Goal: Task Accomplishment & Management: Manage account settings

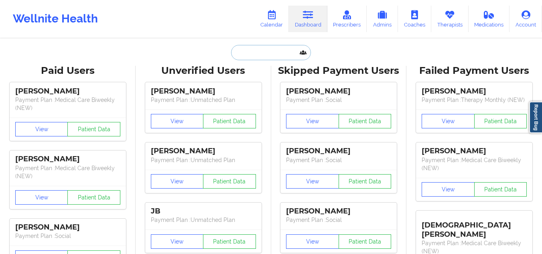
click at [268, 52] on input "text" at bounding box center [270, 52] width 79 height 15
paste input "[PERSON_NAME]"
type input "[PERSON_NAME]"
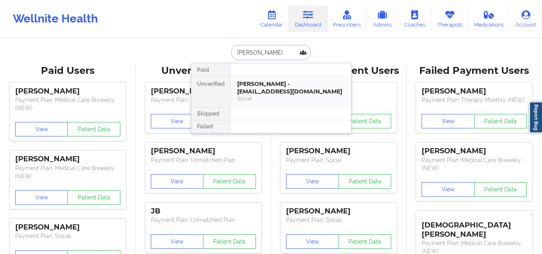
click at [284, 89] on div "[PERSON_NAME] - [EMAIL_ADDRESS][DOMAIN_NAME]" at bounding box center [290, 87] width 107 height 15
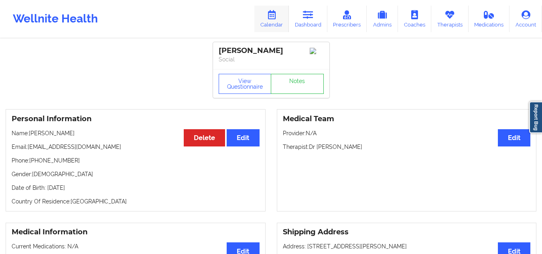
drag, startPoint x: 299, startPoint y: 8, endPoint x: 286, endPoint y: 28, distance: 24.6
click at [299, 8] on link "Dashboard" at bounding box center [308, 19] width 38 height 26
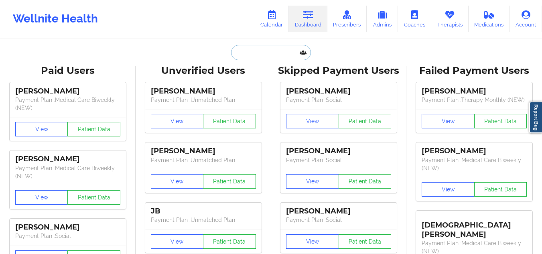
click at [254, 49] on input "text" at bounding box center [270, 52] width 79 height 15
paste input "[PERSON_NAME]"
type input "[PERSON_NAME]"
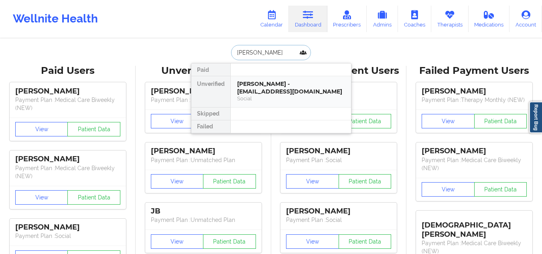
click at [288, 88] on div "[PERSON_NAME] - [EMAIL_ADDRESS][DOMAIN_NAME]" at bounding box center [290, 87] width 107 height 15
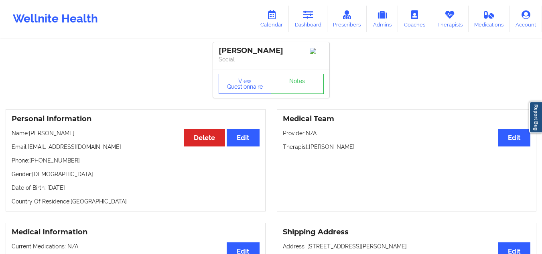
drag, startPoint x: 360, startPoint y: 149, endPoint x: 308, endPoint y: 149, distance: 51.7
click at [308, 149] on p "Therapist: [PERSON_NAME]" at bounding box center [407, 147] width 248 height 8
copy p "[PERSON_NAME]"
click at [309, 24] on link "Dashboard" at bounding box center [308, 19] width 38 height 26
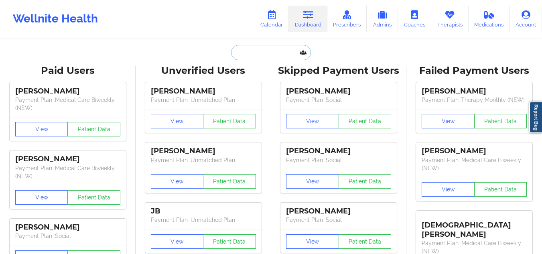
click at [253, 55] on input "text" at bounding box center [270, 52] width 79 height 15
paste input "[PERSON_NAME]"
click at [289, 49] on input "[PERSON_NAME]" at bounding box center [270, 52] width 79 height 15
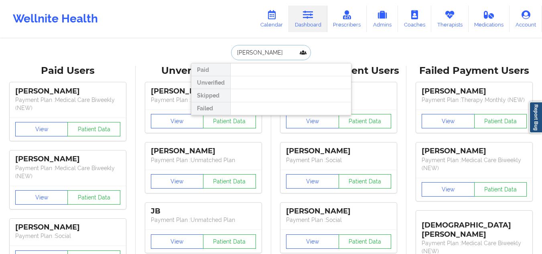
paste input "[EMAIL_ADDRESS][PERSON_NAME][DOMAIN_NAME]"
click at [271, 53] on input "[EMAIL_ADDRESS][PERSON_NAME][DOMAIN_NAME]" at bounding box center [270, 52] width 79 height 15
paste input "[PERSON_NAME] [PERSON_NAME]"
type input "[PERSON_NAME] [PERSON_NAME]"
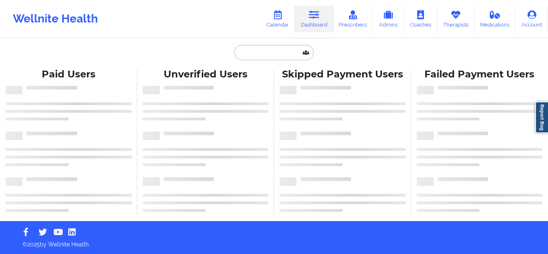
click at [263, 47] on input "text" at bounding box center [273, 52] width 79 height 15
paste input "Michelle Lanier"
type input "Michelle Lanier"
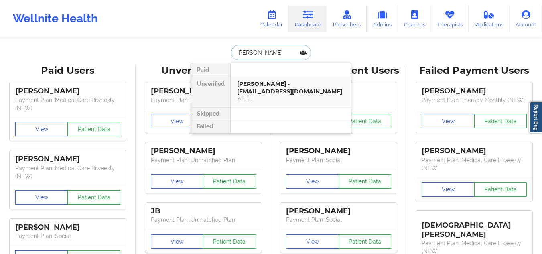
click at [315, 87] on div "Michelle Lanier - mjm20165198@gmail.com" at bounding box center [290, 87] width 107 height 15
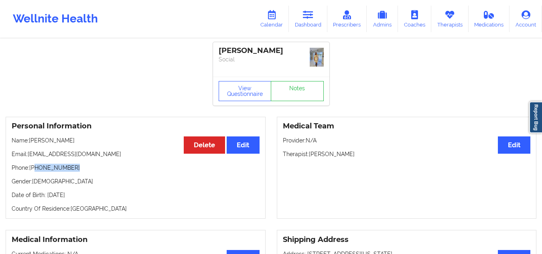
drag, startPoint x: 80, startPoint y: 164, endPoint x: 35, endPoint y: 168, distance: 45.5
click at [35, 168] on p "Phone: +1219-243-3826" at bounding box center [136, 168] width 248 height 8
copy p "219-243-3826"
click at [297, 11] on link "Dashboard" at bounding box center [308, 19] width 38 height 26
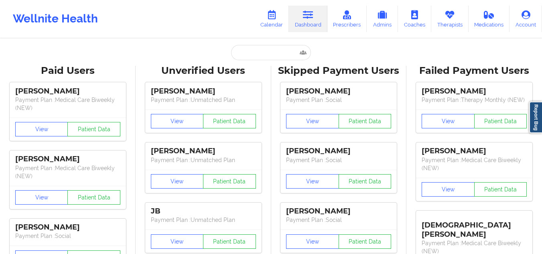
click at [242, 53] on input "text" at bounding box center [270, 52] width 79 height 15
paste input "christina bogy"
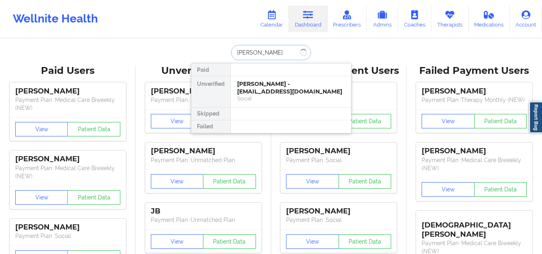
type input "christina bogy"
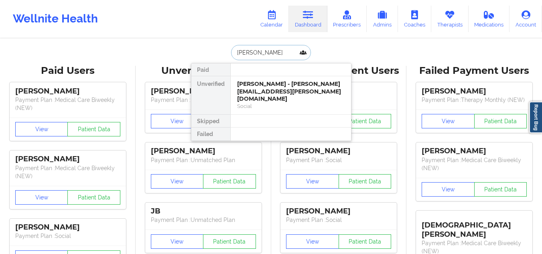
click at [280, 87] on div "christina bogy - christina.bogy@gmail.com" at bounding box center [290, 91] width 107 height 22
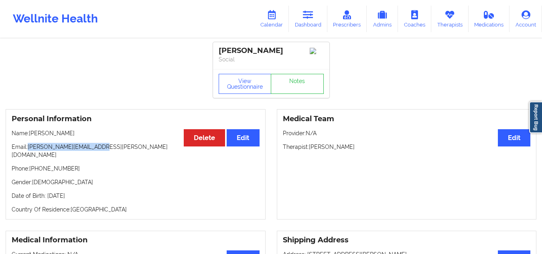
drag, startPoint x: 109, startPoint y: 148, endPoint x: 29, endPoint y: 149, distance: 80.6
click at [29, 149] on p "Email: christina.bogy@gmail.com" at bounding box center [136, 151] width 248 height 16
copy p "christina.bogy@gmail.com"
drag, startPoint x: 356, startPoint y: 149, endPoint x: 310, endPoint y: 148, distance: 45.7
click at [310, 148] on p "Therapist: Lenique C. Bligen" at bounding box center [407, 147] width 248 height 8
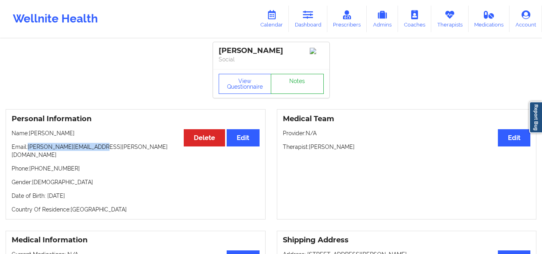
copy p "Lenique C. Bligen"
click at [265, 14] on link "Calendar" at bounding box center [271, 19] width 34 height 26
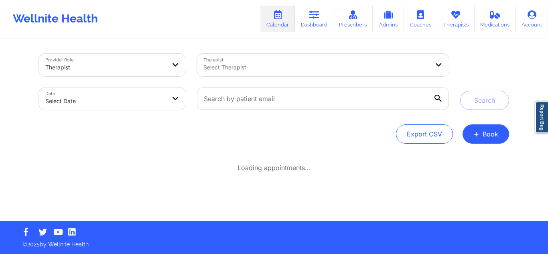
click at [315, 69] on div at bounding box center [316, 68] width 226 height 10
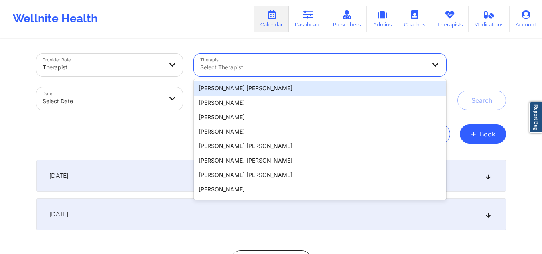
paste input "Lenique C. Bligen"
type input "Lenique C. Bligen"
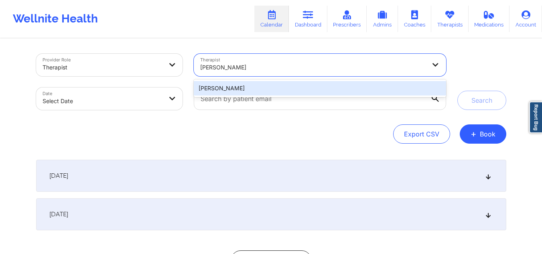
click at [279, 85] on div "Lenique C. Bligen" at bounding box center [320, 88] width 252 height 14
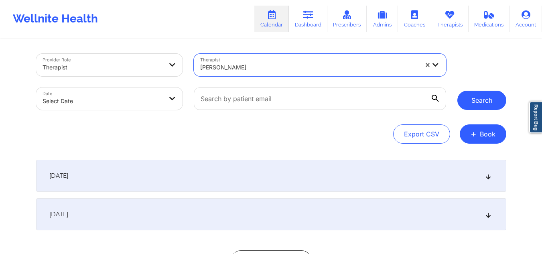
click at [482, 100] on button "Search" at bounding box center [481, 100] width 49 height 19
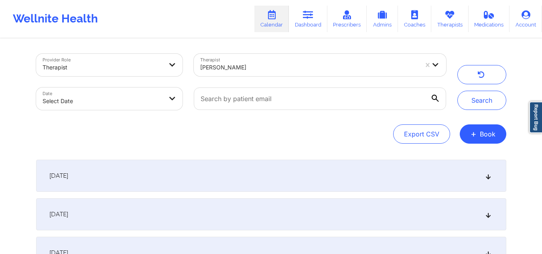
click at [492, 174] on div "September 29, 2025" at bounding box center [271, 176] width 470 height 32
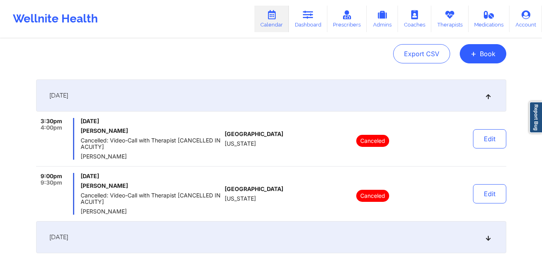
scroll to position [120, 0]
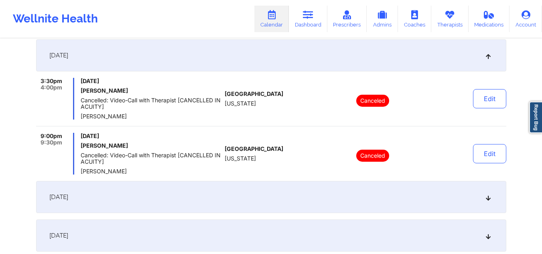
click at [492, 201] on div "September 30, 2025" at bounding box center [271, 197] width 470 height 32
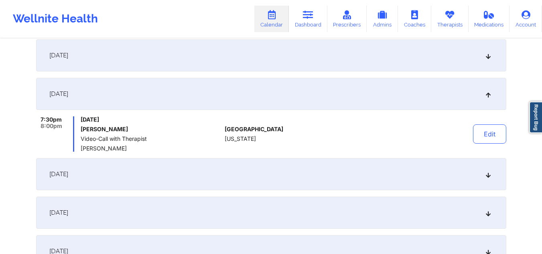
scroll to position [201, 0]
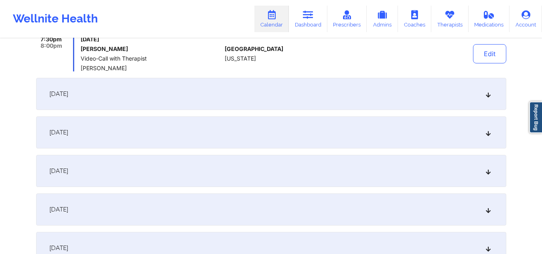
click at [487, 88] on div "October 1, 2025" at bounding box center [271, 94] width 470 height 32
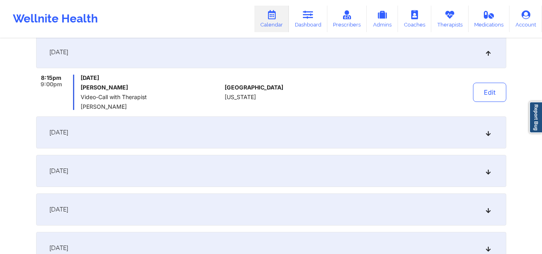
click at [492, 130] on div "October 2, 2025" at bounding box center [271, 132] width 470 height 32
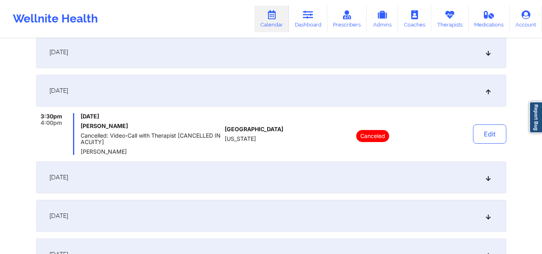
scroll to position [281, 0]
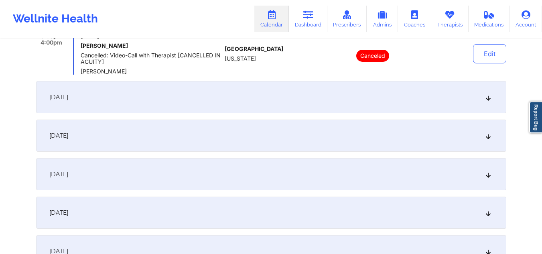
click at [496, 95] on div "October 3, 2025" at bounding box center [271, 97] width 470 height 32
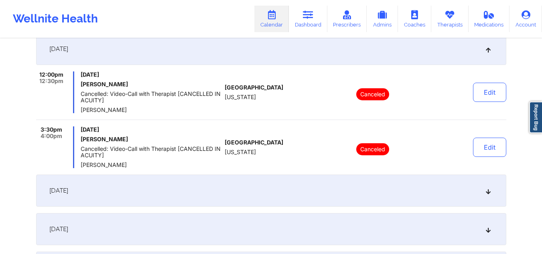
scroll to position [321, 0]
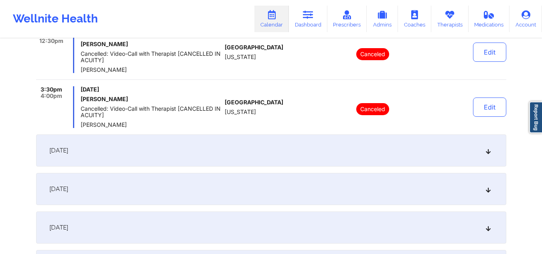
click at [485, 155] on div "October 4, 2025" at bounding box center [271, 150] width 470 height 32
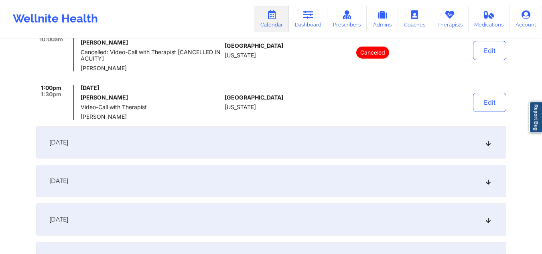
scroll to position [281, 0]
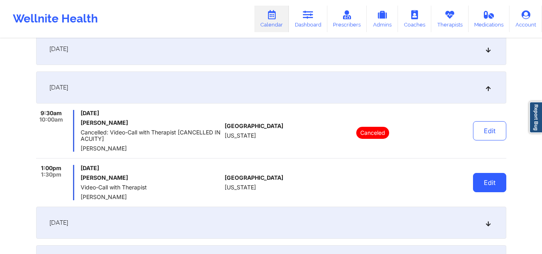
click at [492, 186] on button "Edit" at bounding box center [489, 182] width 33 height 19
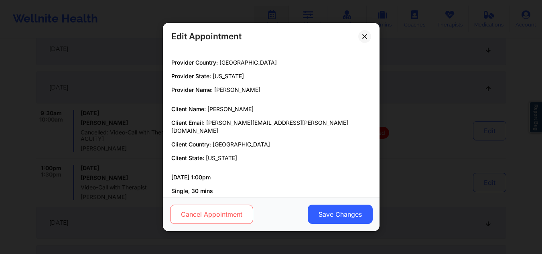
click at [239, 214] on button "Cancel Appointment" at bounding box center [211, 214] width 83 height 19
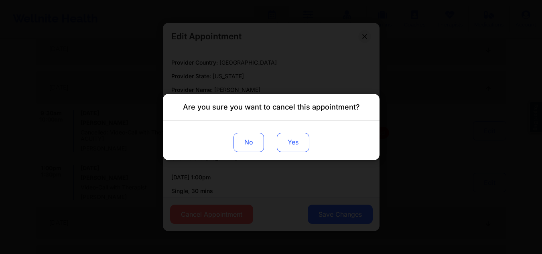
click at [289, 142] on button "Yes" at bounding box center [292, 142] width 32 height 19
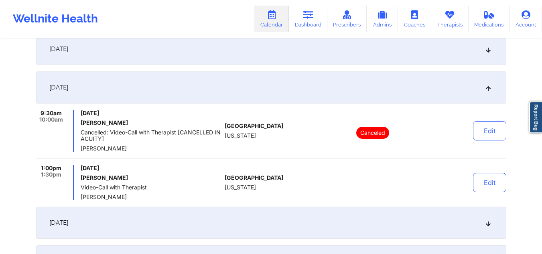
click at [490, 83] on div "October 4, 2025" at bounding box center [271, 87] width 470 height 32
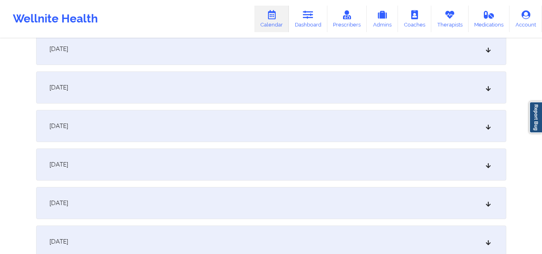
click at [492, 125] on div "October 6, 2025" at bounding box center [271, 126] width 470 height 32
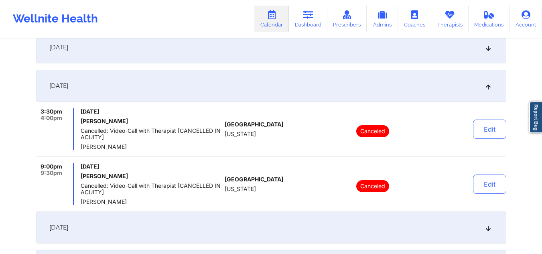
scroll to position [401, 0]
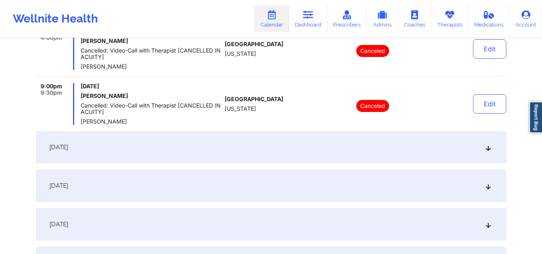
click at [491, 145] on icon at bounding box center [487, 147] width 7 height 6
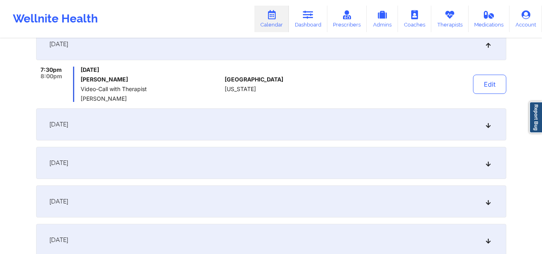
click at [485, 121] on div "October 8, 2025" at bounding box center [271, 124] width 470 height 32
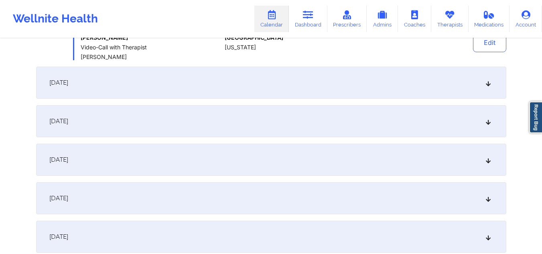
click at [485, 85] on icon at bounding box center [487, 83] width 7 height 6
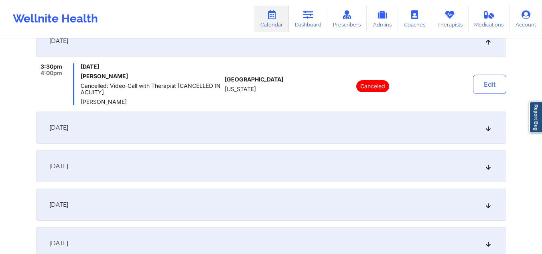
scroll to position [521, 0]
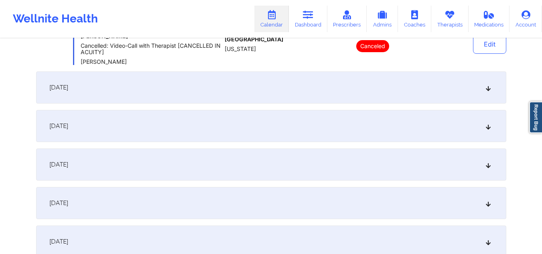
click at [487, 92] on div "October 10, 2025" at bounding box center [271, 87] width 470 height 32
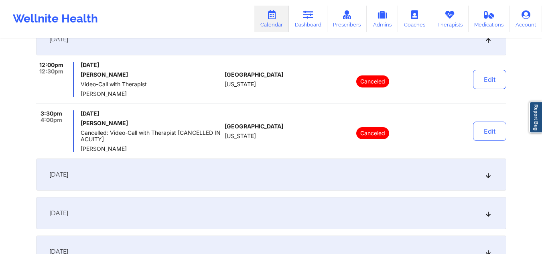
scroll to position [561, 0]
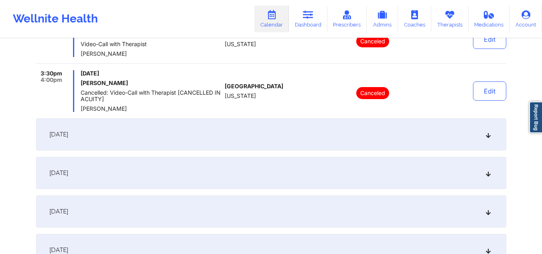
click at [477, 137] on div "October 11, 2025" at bounding box center [271, 134] width 470 height 32
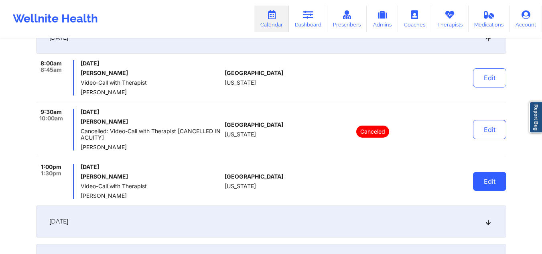
click at [480, 177] on button "Edit" at bounding box center [489, 181] width 33 height 19
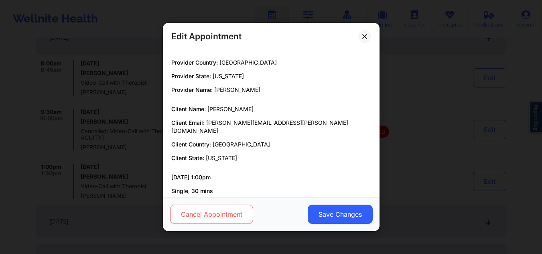
click at [197, 215] on button "Cancel Appointment" at bounding box center [211, 214] width 83 height 19
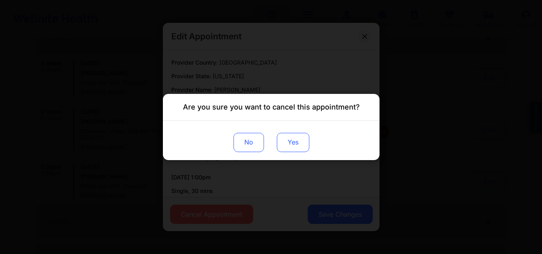
click at [289, 140] on button "Yes" at bounding box center [292, 142] width 32 height 19
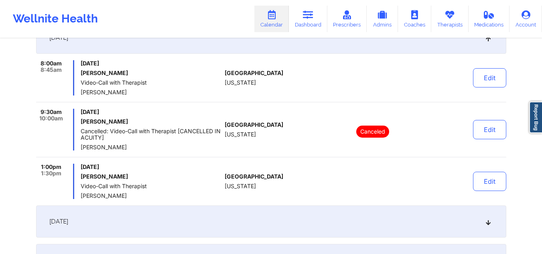
scroll to position [642, 0]
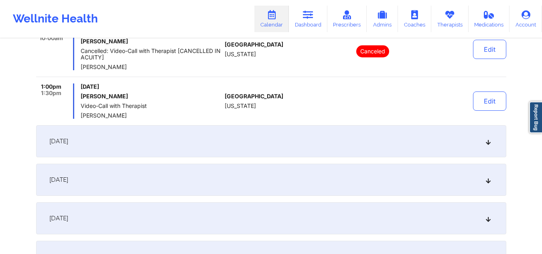
click at [494, 132] on div "October 13, 2025" at bounding box center [271, 141] width 470 height 32
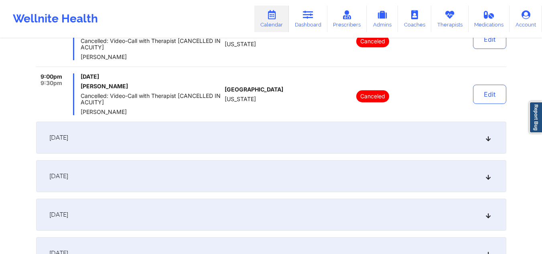
scroll to position [602, 0]
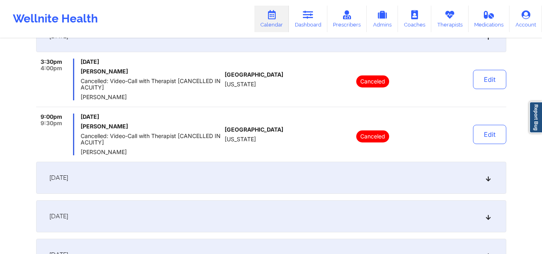
click at [358, 192] on div "October 14, 2025" at bounding box center [271, 178] width 470 height 32
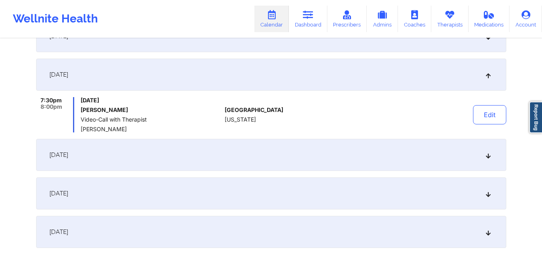
click at [340, 158] on div "October 15, 2025" at bounding box center [271, 155] width 470 height 32
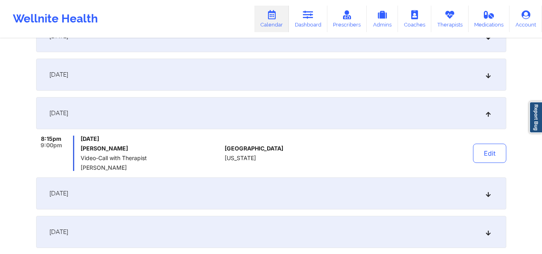
click at [331, 187] on div "October 16, 2025" at bounding box center [271, 193] width 470 height 32
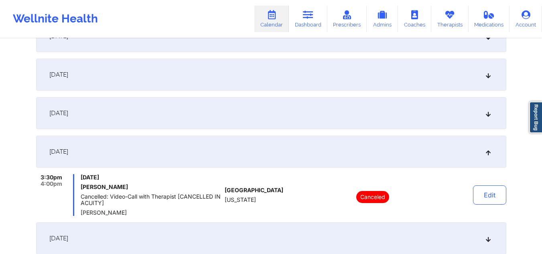
scroll to position [642, 0]
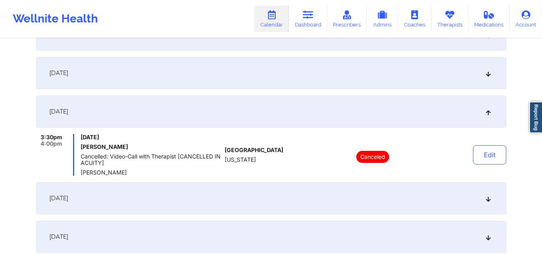
click at [285, 206] on div "October 17, 2025" at bounding box center [271, 198] width 470 height 32
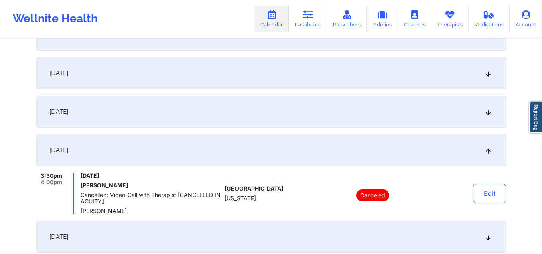
scroll to position [722, 0]
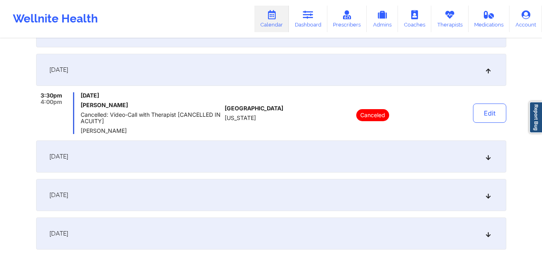
click at [290, 157] on div "October 18, 2025" at bounding box center [271, 156] width 470 height 32
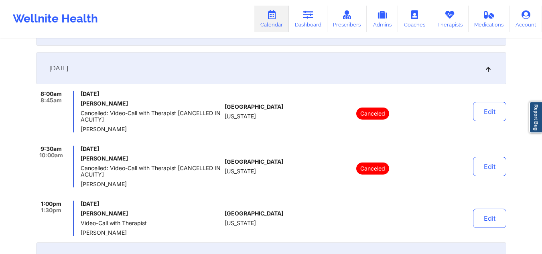
scroll to position [802, 0]
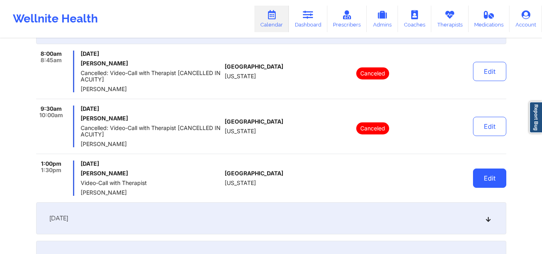
click at [492, 182] on button "Edit" at bounding box center [489, 177] width 33 height 19
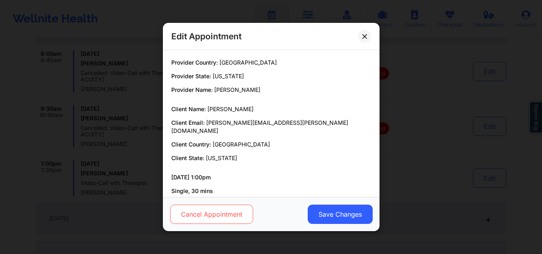
click at [231, 216] on button "Cancel Appointment" at bounding box center [211, 214] width 83 height 19
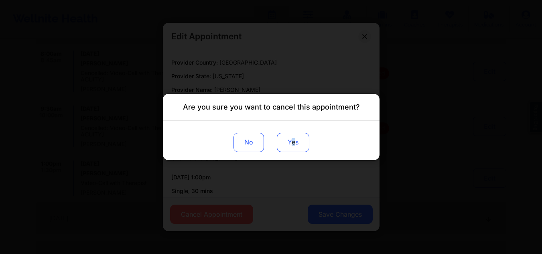
click at [295, 140] on button "Yes" at bounding box center [292, 142] width 32 height 19
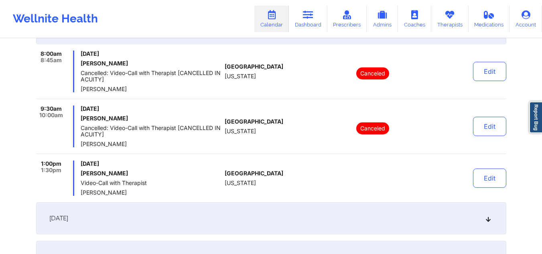
scroll to position [842, 0]
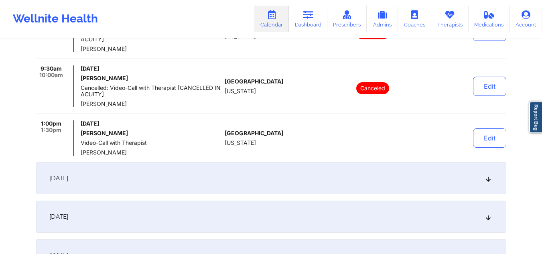
click at [273, 176] on div "October 20, 2025" at bounding box center [271, 178] width 470 height 32
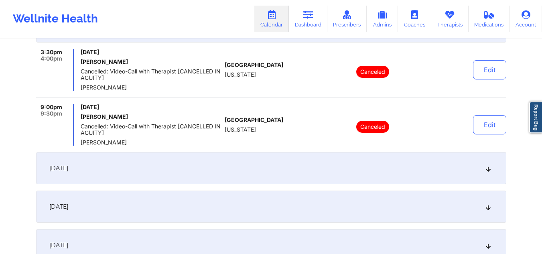
click at [235, 174] on div "October 21, 2025" at bounding box center [271, 168] width 470 height 32
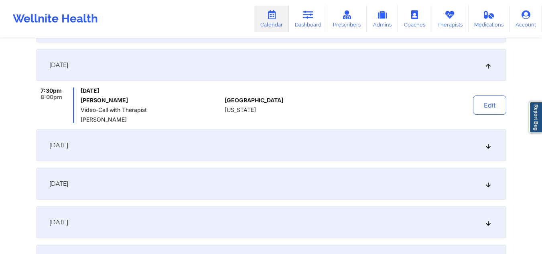
click at [217, 138] on div "October 22, 2025" at bounding box center [271, 145] width 470 height 32
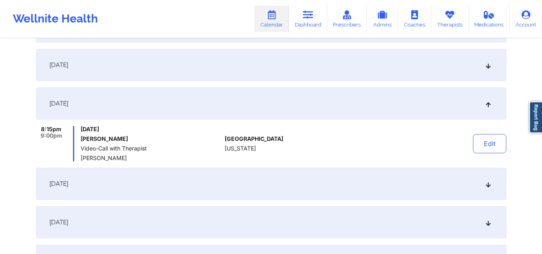
click at [207, 182] on div "October 23, 2025" at bounding box center [271, 184] width 470 height 32
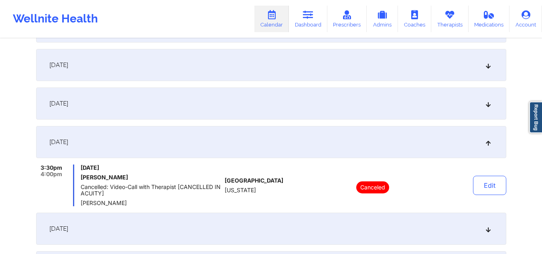
scroll to position [962, 0]
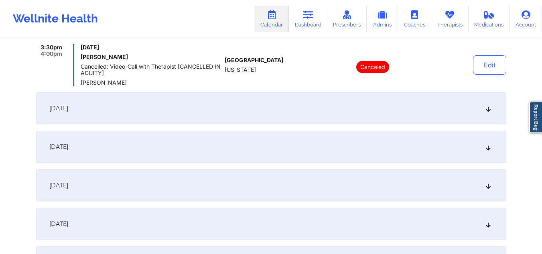
click at [180, 105] on div "October 24, 2025" at bounding box center [271, 108] width 470 height 32
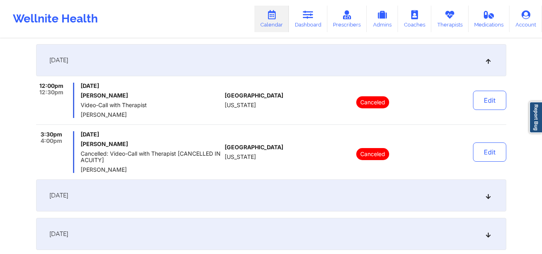
scroll to position [1003, 0]
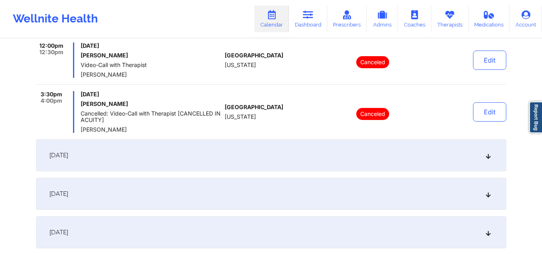
click at [183, 147] on div "October 25, 2025" at bounding box center [271, 155] width 470 height 32
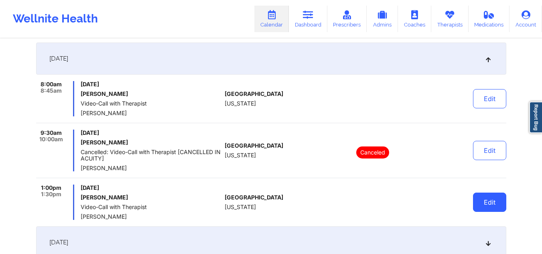
click at [482, 194] on button "Edit" at bounding box center [489, 201] width 33 height 19
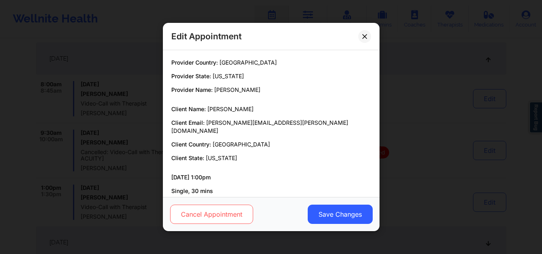
click at [241, 213] on button "Cancel Appointment" at bounding box center [211, 214] width 83 height 19
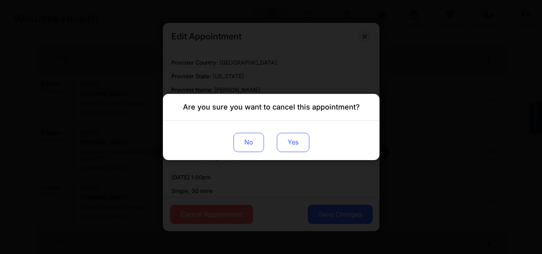
click at [296, 143] on button "Yes" at bounding box center [292, 142] width 32 height 19
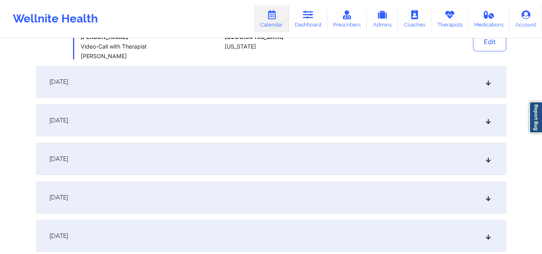
scroll to position [1203, 0]
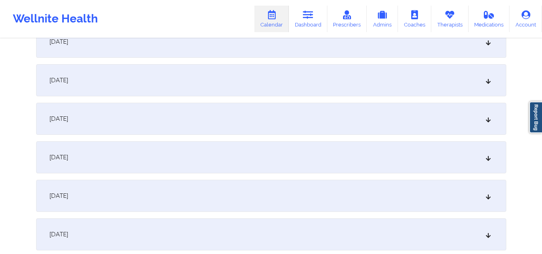
click at [253, 233] on div "November 1, 2025" at bounding box center [271, 234] width 470 height 32
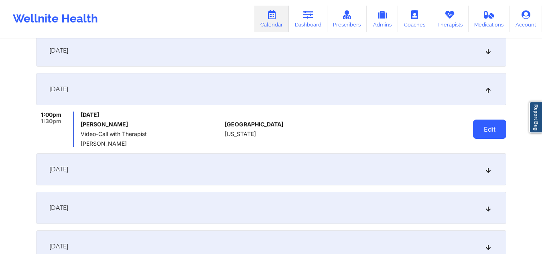
click at [486, 127] on button "Edit" at bounding box center [489, 129] width 33 height 19
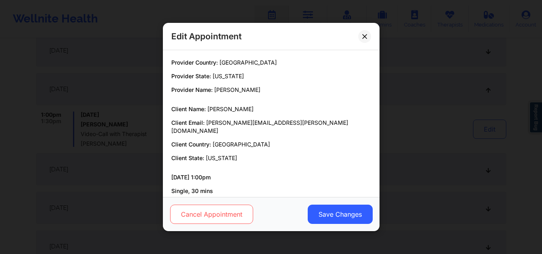
click at [235, 209] on button "Cancel Appointment" at bounding box center [211, 214] width 83 height 19
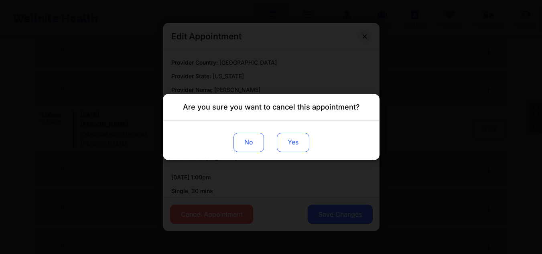
click at [290, 145] on button "Yes" at bounding box center [292, 142] width 32 height 19
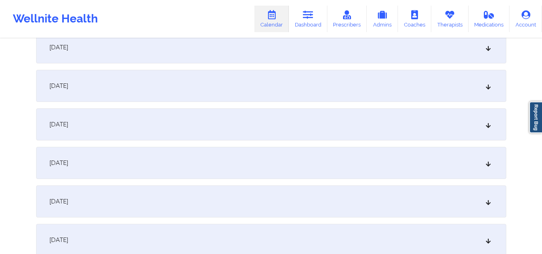
click at [309, 208] on div "November 8, 2025" at bounding box center [271, 201] width 470 height 32
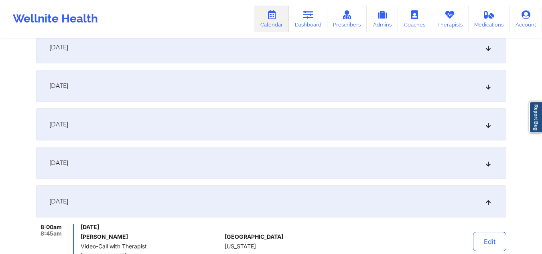
scroll to position [1442, 0]
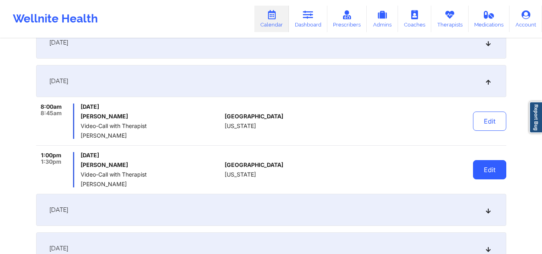
click at [487, 164] on button "Edit" at bounding box center [489, 169] width 33 height 19
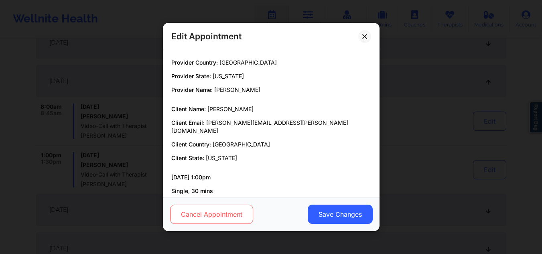
click at [249, 211] on button "Cancel Appointment" at bounding box center [211, 214] width 83 height 19
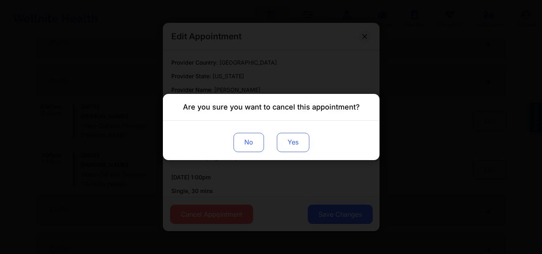
click at [301, 145] on button "Yes" at bounding box center [292, 142] width 32 height 19
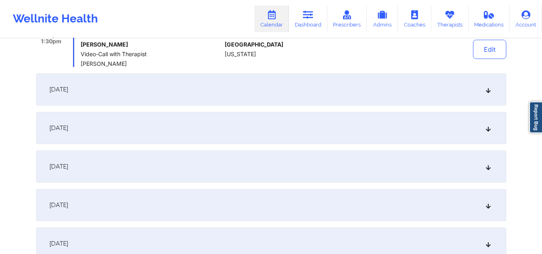
scroll to position [1602, 0]
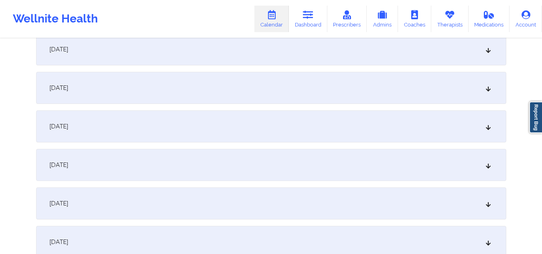
click at [236, 232] on div "November 15, 2025" at bounding box center [271, 242] width 470 height 32
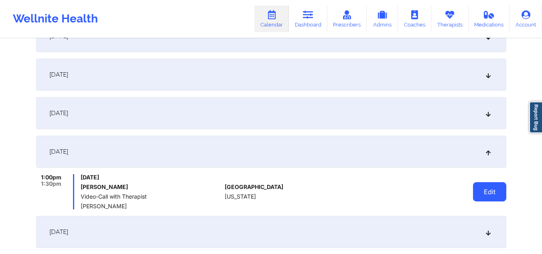
click at [494, 194] on button "Edit" at bounding box center [489, 191] width 33 height 19
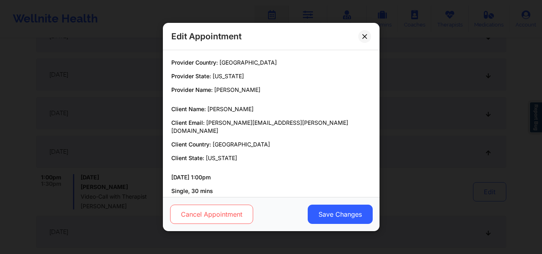
click at [205, 214] on button "Cancel Appointment" at bounding box center [211, 214] width 83 height 19
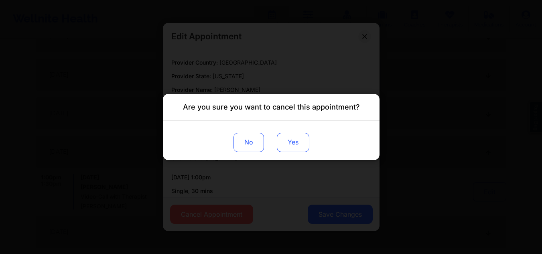
click at [302, 139] on button "Yes" at bounding box center [292, 142] width 32 height 19
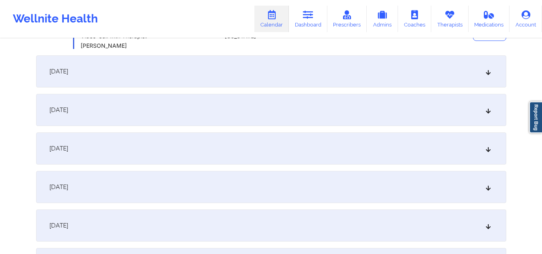
scroll to position [1843, 0]
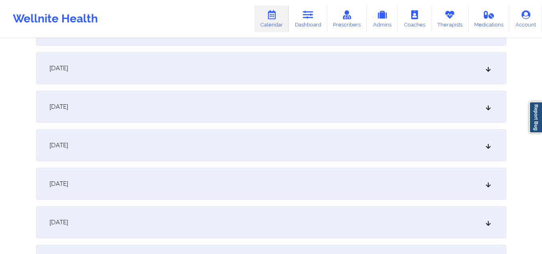
click at [176, 190] on div "November 22, 2025" at bounding box center [271, 184] width 470 height 32
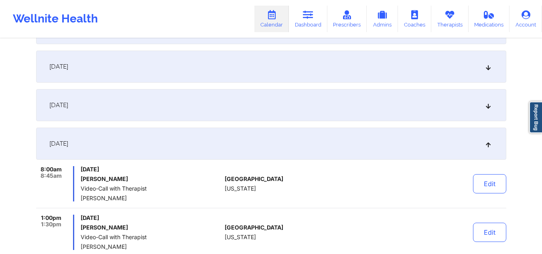
scroll to position [1922, 0]
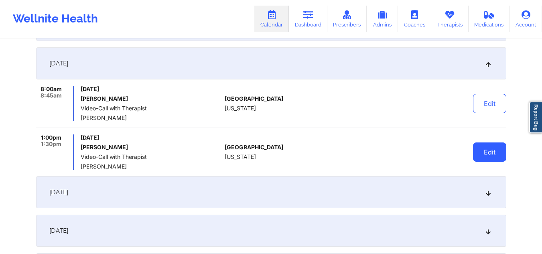
click at [492, 152] on button "Edit" at bounding box center [489, 151] width 33 height 19
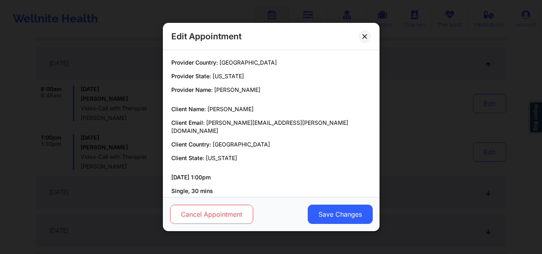
click at [235, 217] on button "Cancel Appointment" at bounding box center [211, 214] width 83 height 19
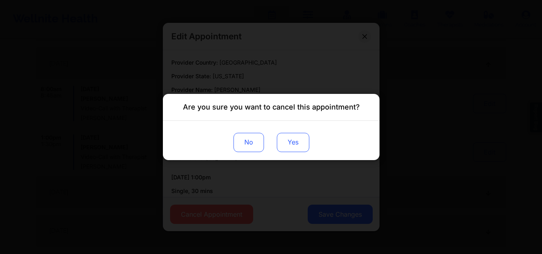
click at [295, 141] on button "Yes" at bounding box center [292, 142] width 32 height 19
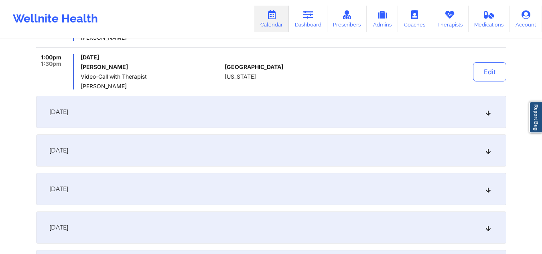
scroll to position [2082, 0]
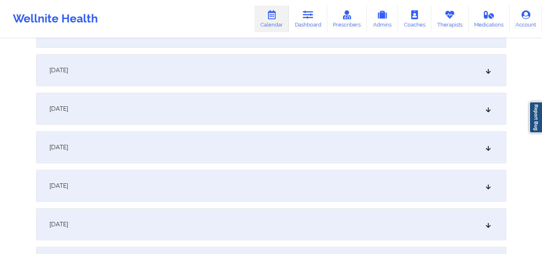
click at [331, 217] on div "November 29, 2025" at bounding box center [271, 224] width 470 height 32
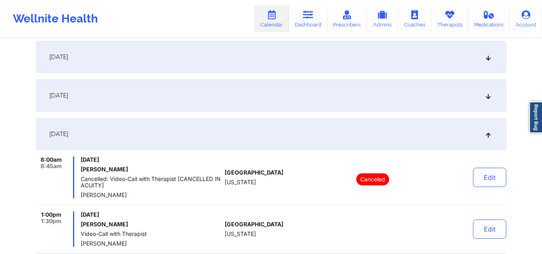
scroll to position [2202, 0]
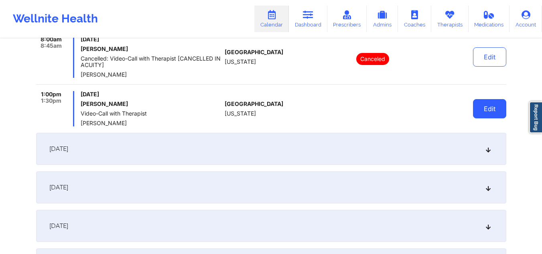
click at [478, 106] on button "Edit" at bounding box center [489, 108] width 33 height 19
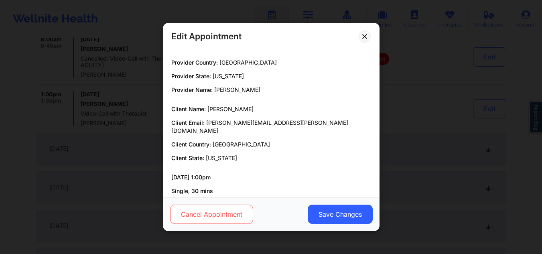
click at [243, 221] on button "Cancel Appointment" at bounding box center [211, 214] width 83 height 19
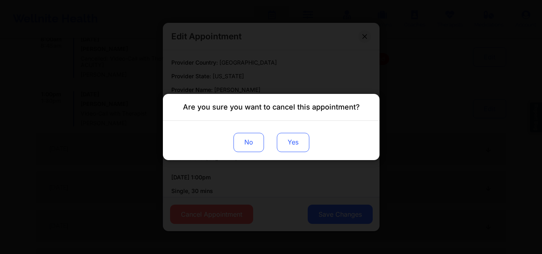
click at [307, 140] on button "Yes" at bounding box center [292, 142] width 32 height 19
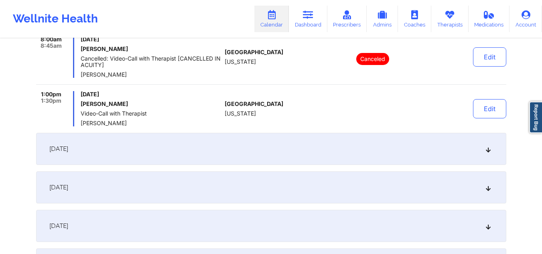
scroll to position [2323, 0]
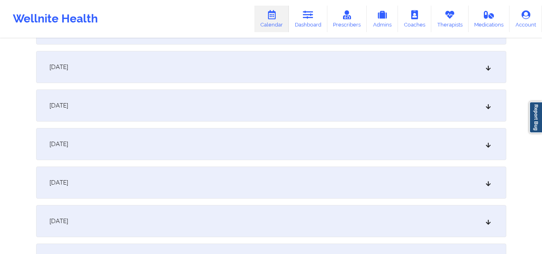
click at [397, 195] on div "December 5, 2025" at bounding box center [271, 182] width 470 height 32
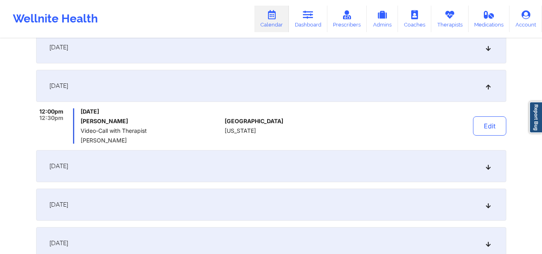
click at [389, 174] on div "December 6, 2025" at bounding box center [271, 166] width 470 height 32
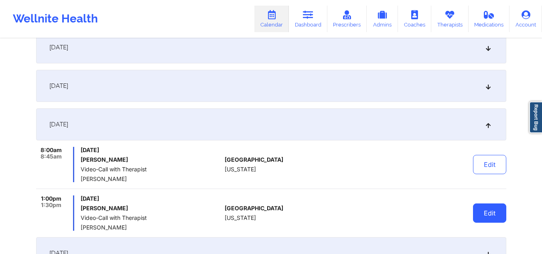
click at [480, 212] on button "Edit" at bounding box center [489, 212] width 33 height 19
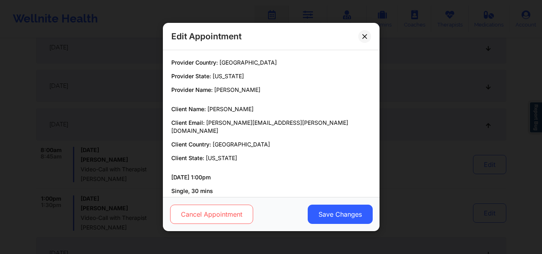
click at [194, 216] on button "Cancel Appointment" at bounding box center [211, 214] width 83 height 19
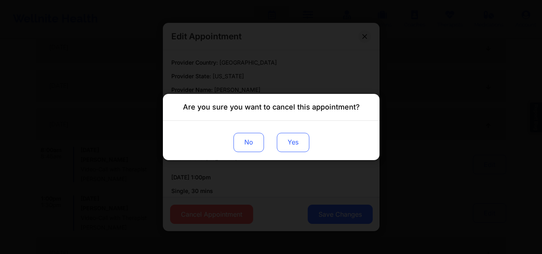
click at [296, 139] on button "Yes" at bounding box center [292, 142] width 32 height 19
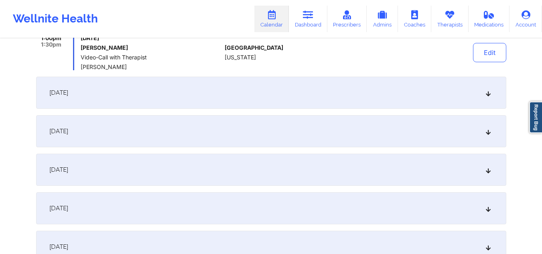
scroll to position [2523, 0]
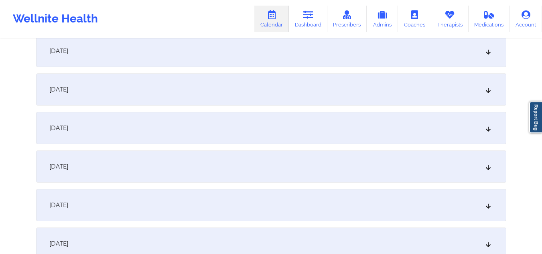
click at [201, 209] on div "December 15, 2025" at bounding box center [271, 205] width 470 height 32
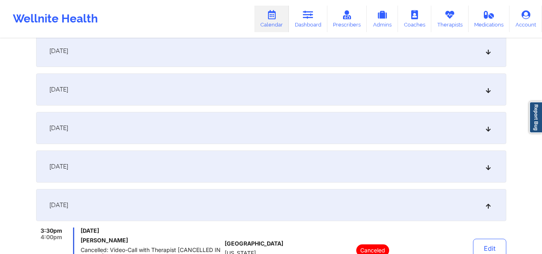
scroll to position [2593, 0]
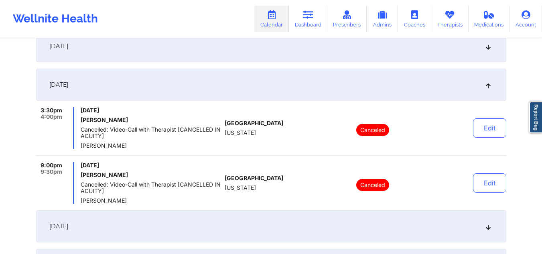
click at [243, 79] on div "December 15, 2025" at bounding box center [271, 85] width 470 height 32
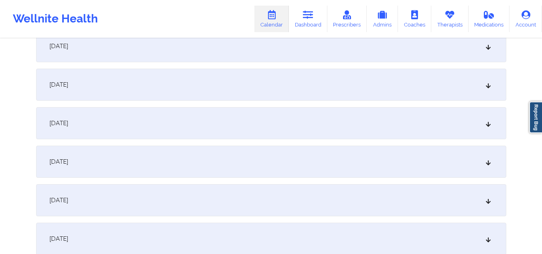
scroll to position [2553, 0]
click at [245, 83] on div "December 13, 2025" at bounding box center [271, 86] width 470 height 32
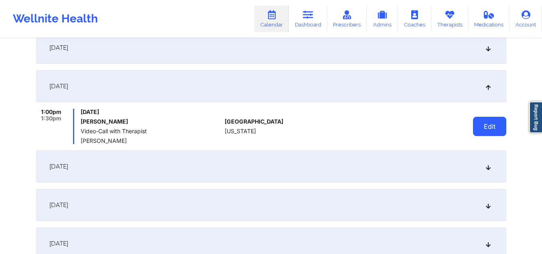
click at [482, 124] on button "Edit" at bounding box center [489, 126] width 33 height 19
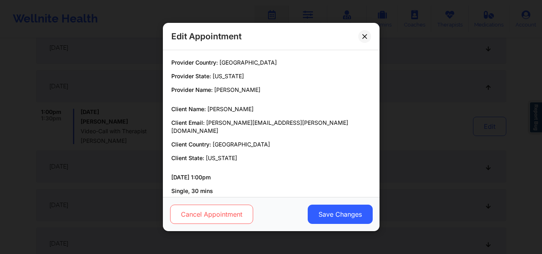
click at [247, 218] on button "Cancel Appointment" at bounding box center [211, 214] width 83 height 19
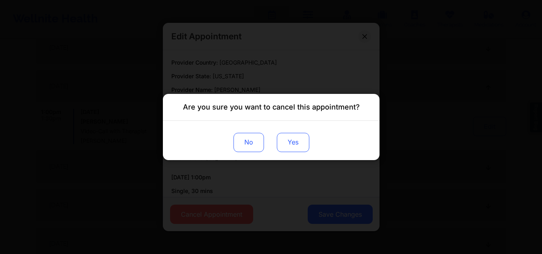
click at [290, 136] on button "Yes" at bounding box center [292, 142] width 32 height 19
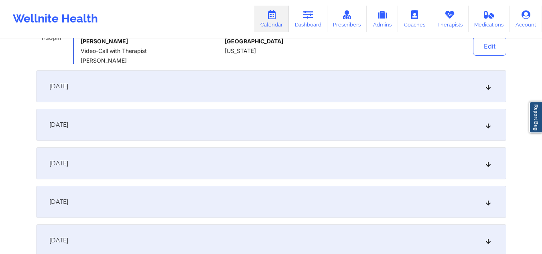
scroll to position [2714, 0]
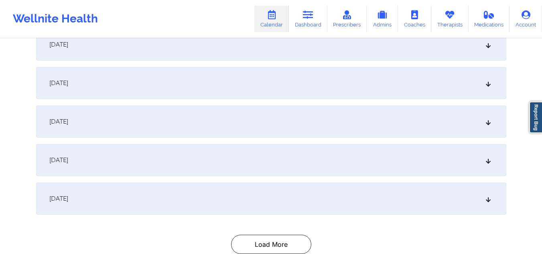
click at [244, 161] on div "December 19, 2025" at bounding box center [271, 160] width 470 height 32
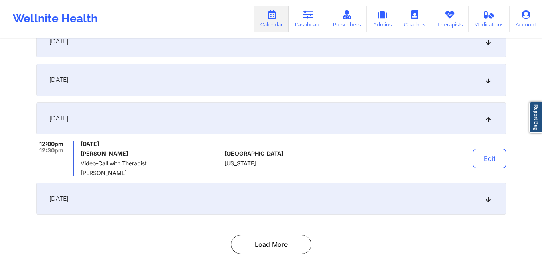
scroll to position [2672, 0]
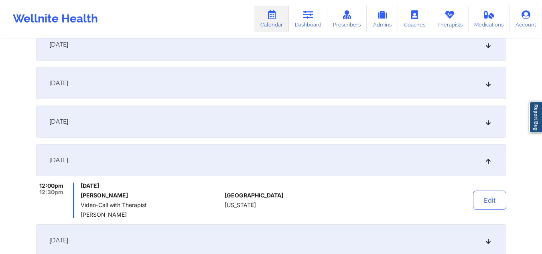
click at [246, 160] on div "December 19, 2025" at bounding box center [271, 160] width 470 height 32
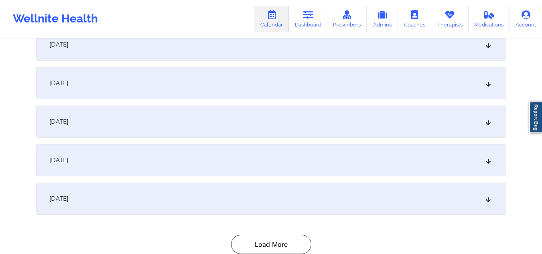
click at [221, 115] on div "December 18, 2025" at bounding box center [271, 121] width 470 height 32
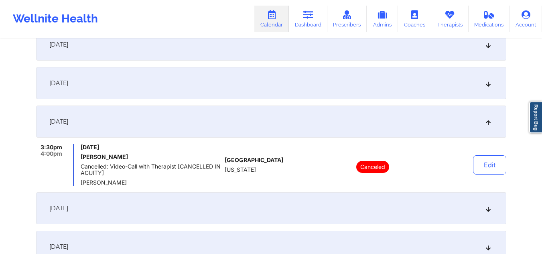
click at [221, 115] on div "December 18, 2025" at bounding box center [271, 121] width 470 height 32
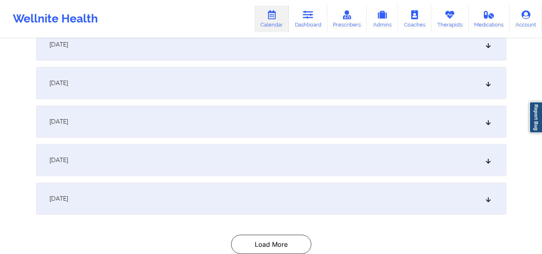
click at [227, 203] on div "December 20, 2025" at bounding box center [271, 198] width 470 height 32
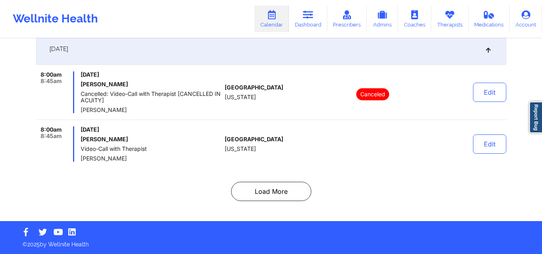
scroll to position [2781, 0]
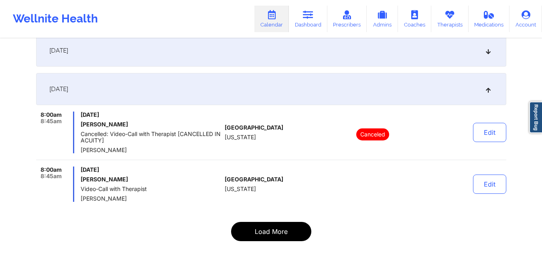
click at [277, 233] on button "Load More" at bounding box center [271, 231] width 80 height 19
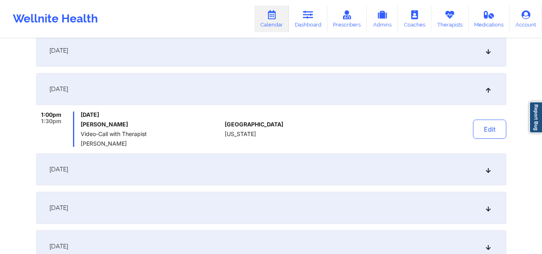
click at [255, 167] on div "December 22, 2025" at bounding box center [271, 169] width 470 height 32
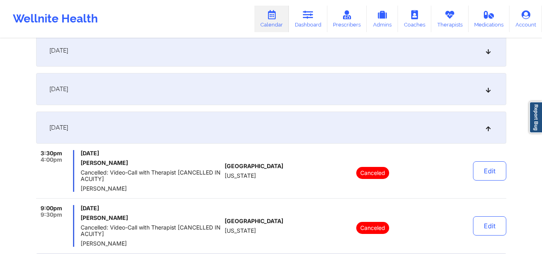
scroll to position [2822, 0]
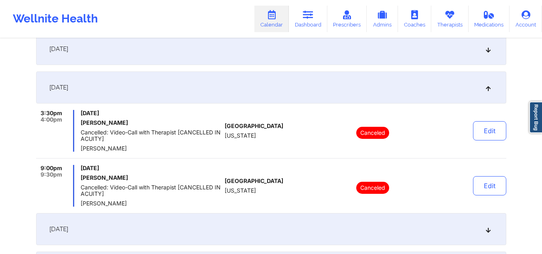
click at [219, 53] on div "December 20, 2025" at bounding box center [271, 49] width 470 height 32
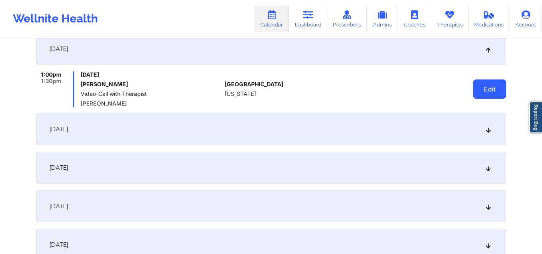
click at [493, 91] on button "Edit" at bounding box center [489, 88] width 33 height 19
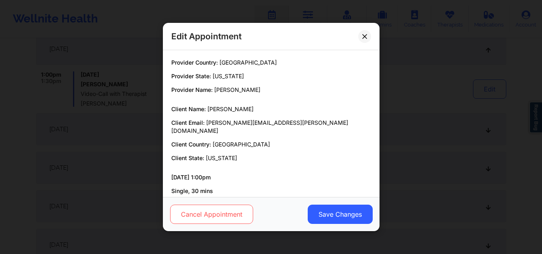
click at [250, 214] on button "Cancel Appointment" at bounding box center [211, 214] width 83 height 19
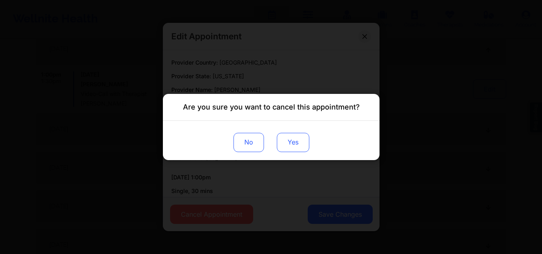
click at [299, 140] on button "Yes" at bounding box center [292, 142] width 32 height 19
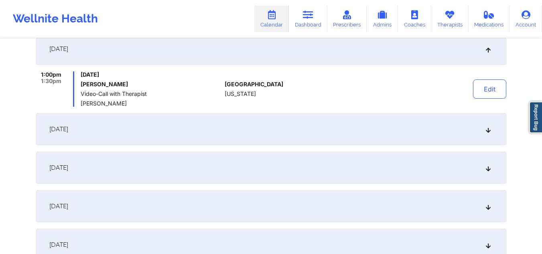
scroll to position [2942, 0]
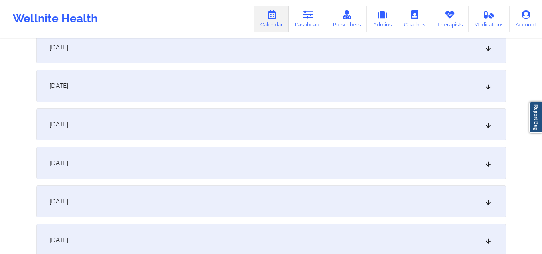
click at [293, 162] on div "December 27, 2025" at bounding box center [271, 163] width 470 height 32
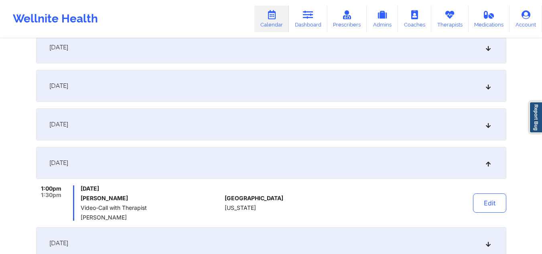
scroll to position [2940, 0]
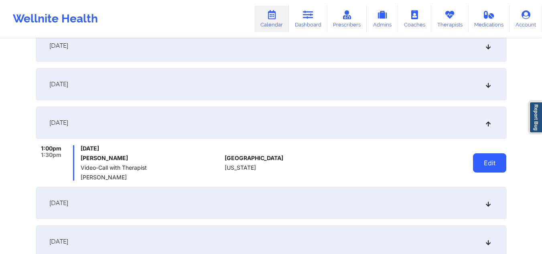
click at [484, 166] on button "Edit" at bounding box center [489, 162] width 33 height 19
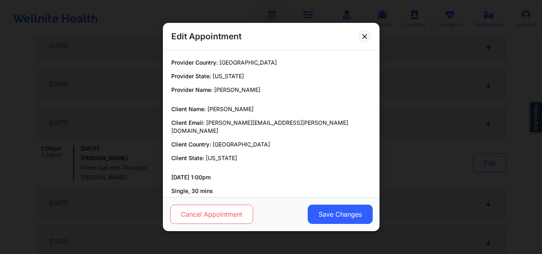
click at [190, 219] on button "Cancel Appointment" at bounding box center [211, 214] width 83 height 19
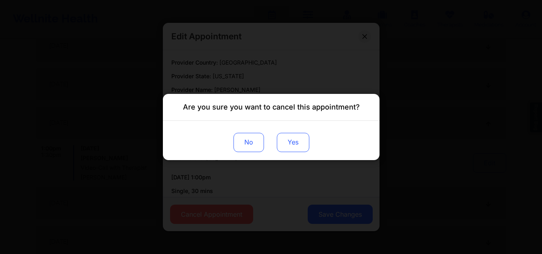
click at [285, 142] on button "Yes" at bounding box center [292, 142] width 32 height 19
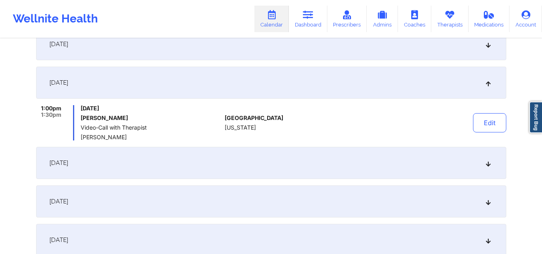
scroll to position [3020, 0]
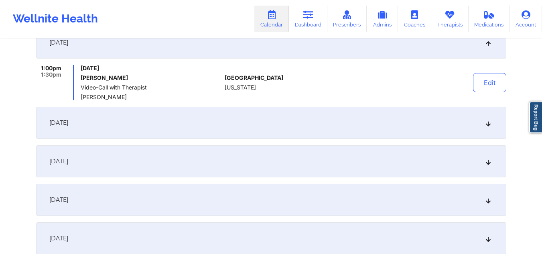
click at [167, 199] on div "January 2, 2026" at bounding box center [271, 200] width 470 height 32
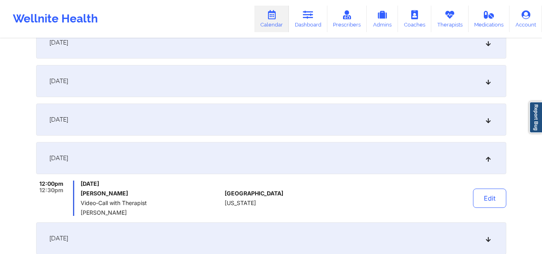
scroll to position [3101, 0]
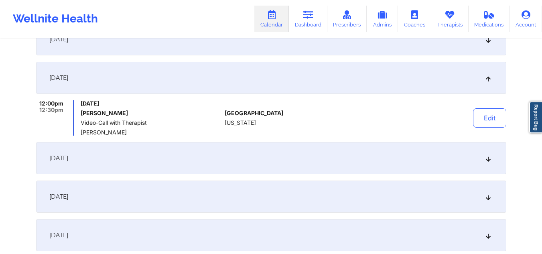
click at [341, 160] on div "January 16, 2026" at bounding box center [271, 158] width 470 height 32
